Goal: Task Accomplishment & Management: Manage account settings

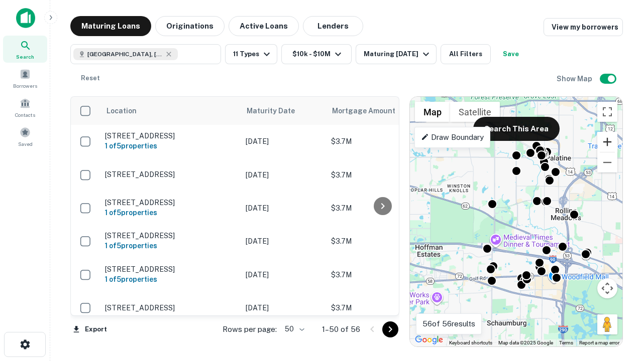
click at [607, 142] on button "Zoom in" at bounding box center [607, 142] width 20 height 20
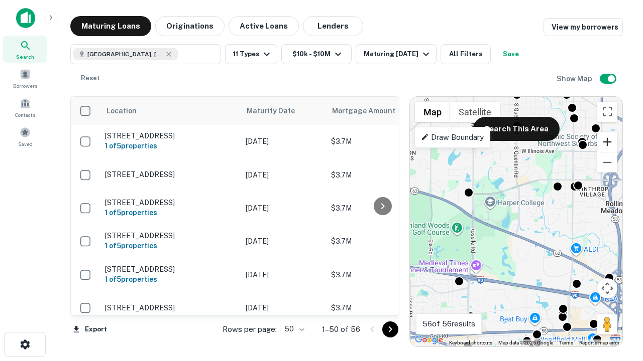
click at [607, 142] on button "Zoom in" at bounding box center [607, 142] width 20 height 20
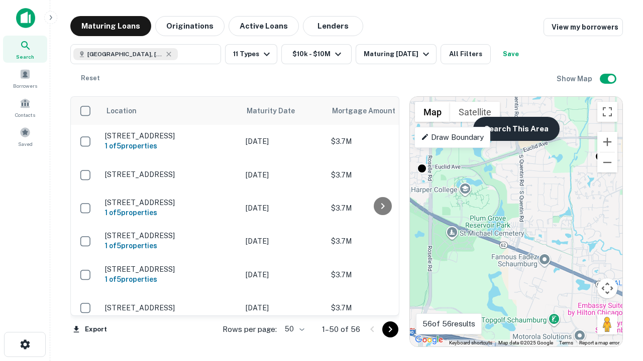
click at [516, 129] on button "Search This Area" at bounding box center [516, 129] width 86 height 24
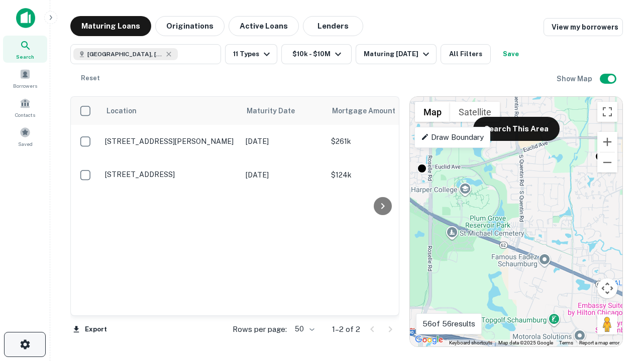
click at [25, 345] on icon "button" at bounding box center [25, 345] width 12 height 12
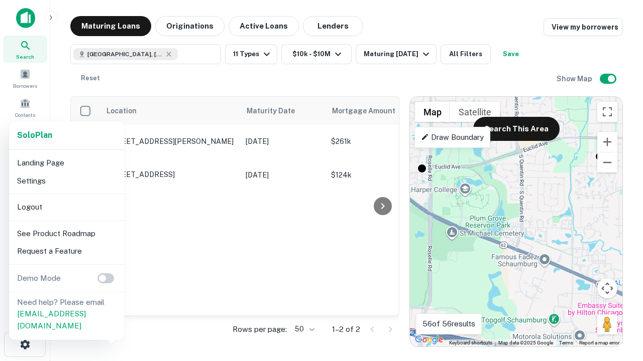
click at [66, 207] on li "Logout" at bounding box center [66, 207] width 107 height 18
